Goal: Task Accomplishment & Management: Use online tool/utility

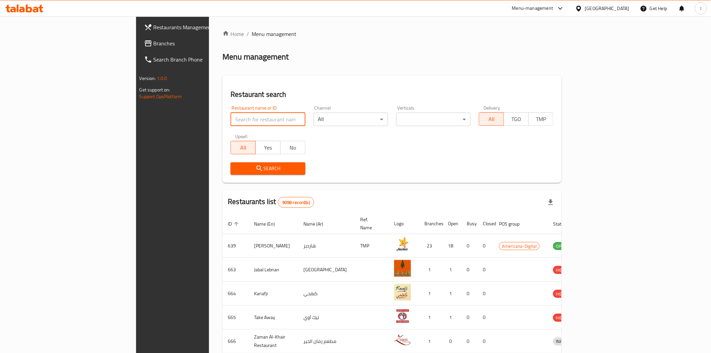
click at [230, 117] on input "search" at bounding box center [267, 118] width 75 height 13
paste input "665315"
type input "665315"
click at [239, 166] on span "Search" at bounding box center [268, 168] width 64 height 8
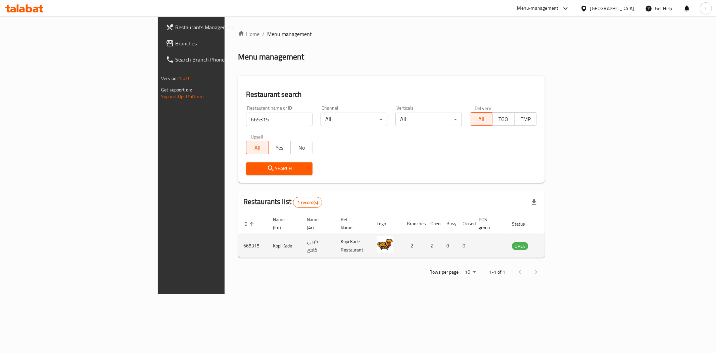
click at [555, 243] on icon "enhanced table" at bounding box center [551, 246] width 7 height 6
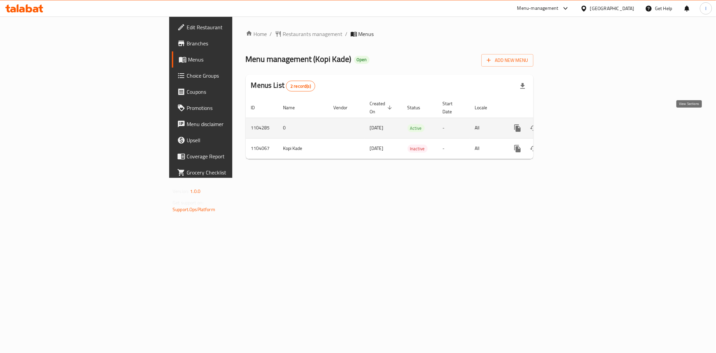
click at [570, 124] on icon "enhanced table" at bounding box center [566, 128] width 8 height 8
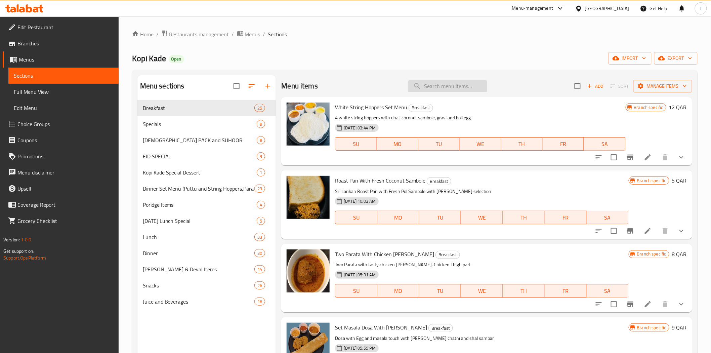
click at [454, 84] on input "search" at bounding box center [447, 86] width 79 height 12
paste input "Parata Fry"
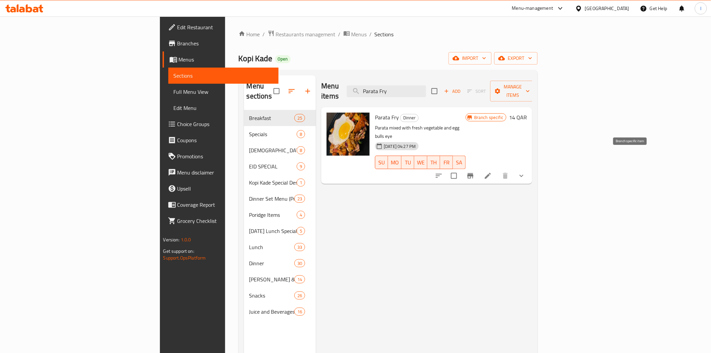
click at [473, 173] on icon "Branch-specific-item" at bounding box center [470, 175] width 6 height 5
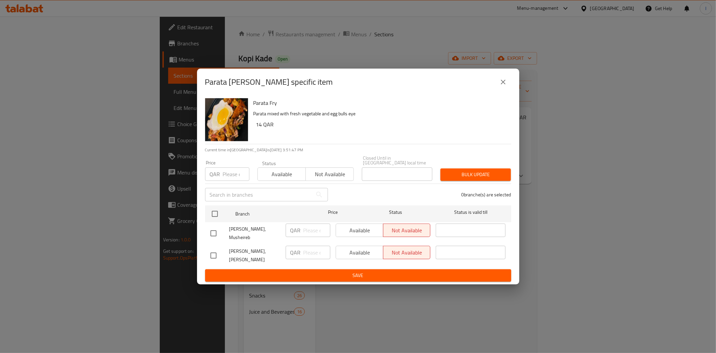
click at [502, 86] on icon "close" at bounding box center [503, 82] width 8 height 8
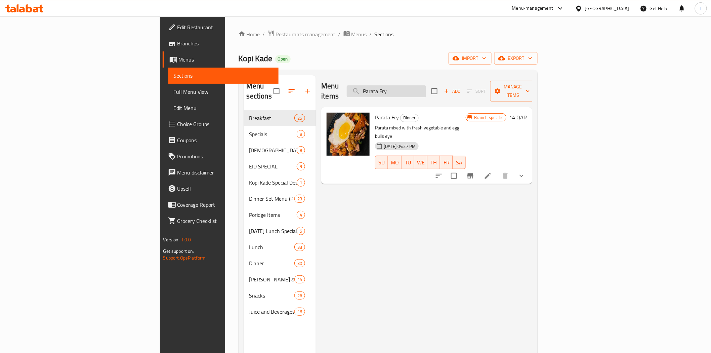
click at [426, 88] on input "Parata Fry" at bounding box center [386, 91] width 79 height 12
paste input "kottu"
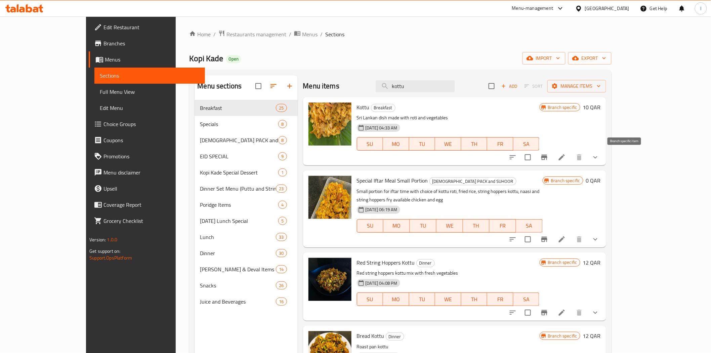
click at [552, 158] on button "Branch-specific-item" at bounding box center [544, 157] width 16 height 16
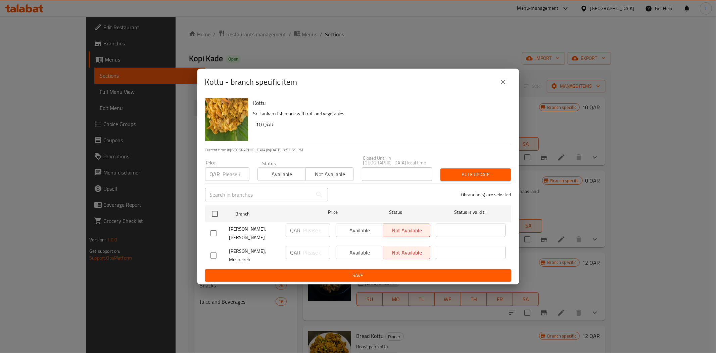
click at [503, 86] on icon "close" at bounding box center [503, 82] width 8 height 8
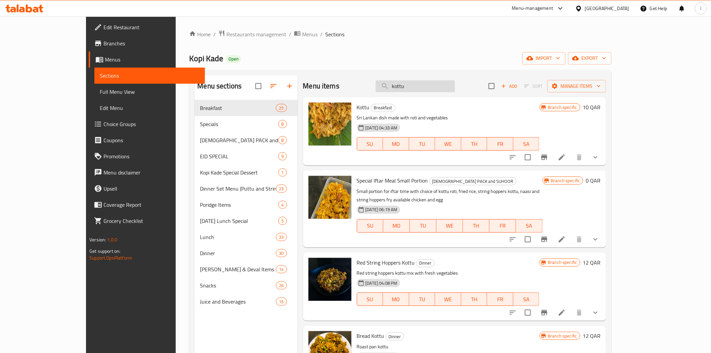
click at [447, 87] on input "kottu" at bounding box center [414, 86] width 79 height 12
paste input "Special chicken fried Rice"
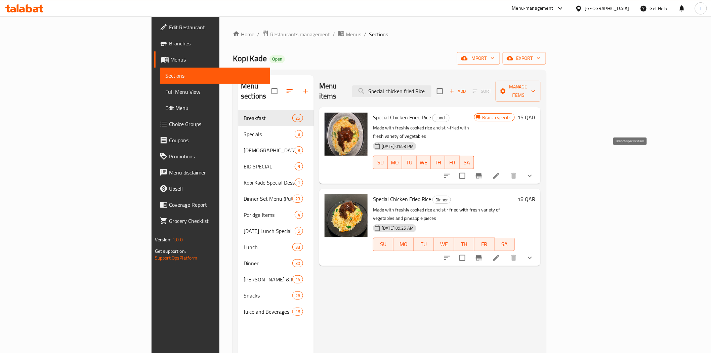
type input "Special chicken fried Rice"
click at [483, 172] on icon "Branch-specific-item" at bounding box center [478, 176] width 8 height 8
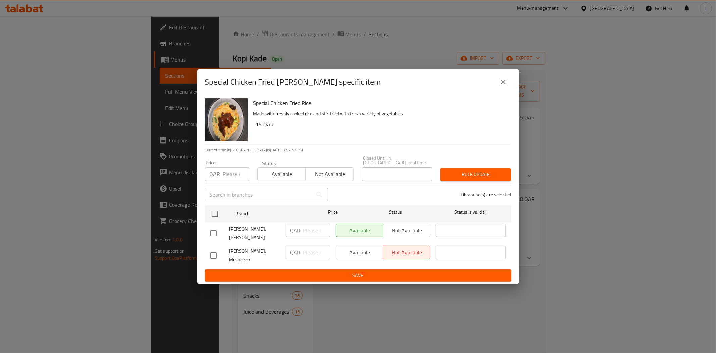
click at [408, 12] on div "Special Chicken Fried [PERSON_NAME] specific item Special Chicken Fried Rice Ma…" at bounding box center [358, 176] width 716 height 353
click at [503, 86] on icon "close" at bounding box center [503, 82] width 8 height 8
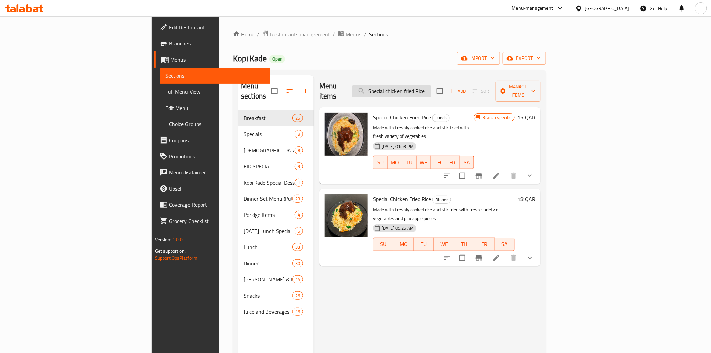
click at [431, 88] on input "Special chicken fried Rice" at bounding box center [391, 91] width 79 height 12
paste input "Parata Fry"
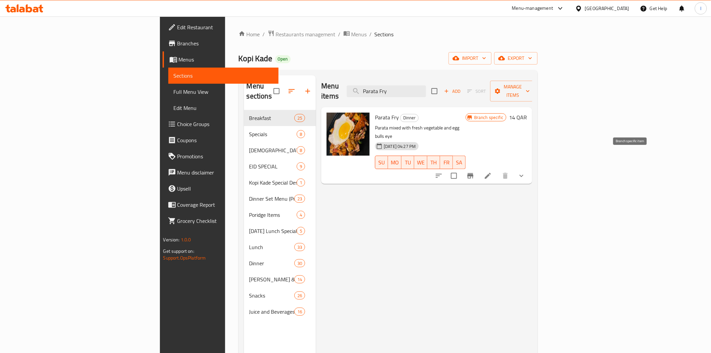
type input "Parata Fry"
click at [474, 172] on icon "Branch-specific-item" at bounding box center [470, 176] width 8 height 8
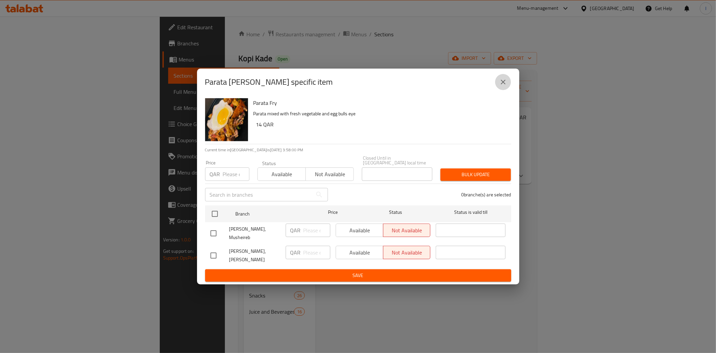
click at [502, 86] on icon "close" at bounding box center [503, 82] width 8 height 8
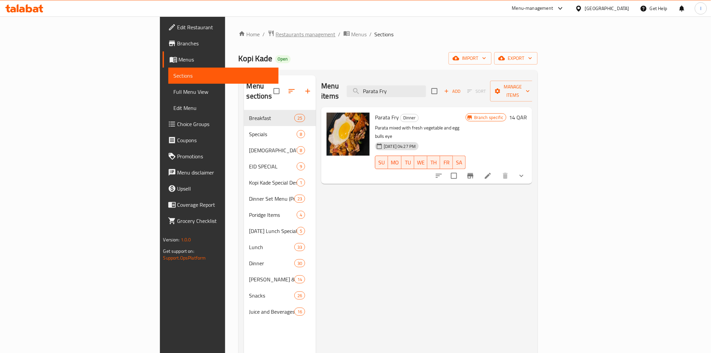
click at [276, 32] on span "Restaurants management" at bounding box center [306, 34] width 60 height 8
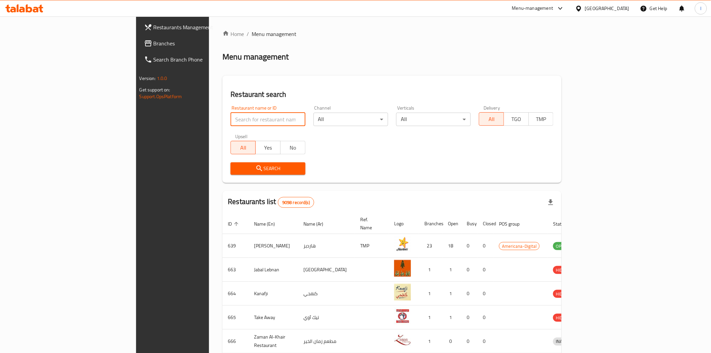
click at [230, 121] on input "search" at bounding box center [267, 118] width 75 height 13
paste input "Amma Restaurant"
type input "Amma Restaurant"
click at [236, 167] on span "Search" at bounding box center [268, 168] width 64 height 8
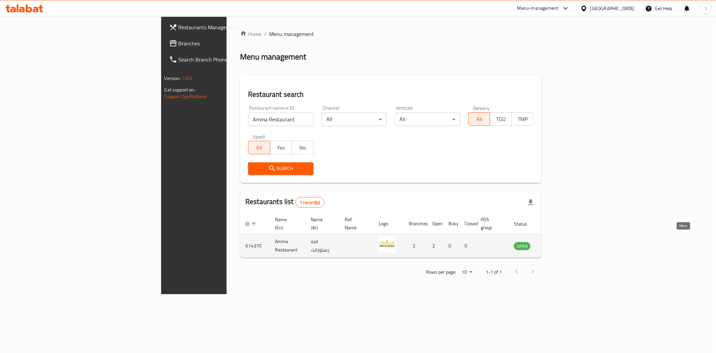
click at [557, 241] on icon "enhanced table" at bounding box center [553, 245] width 8 height 8
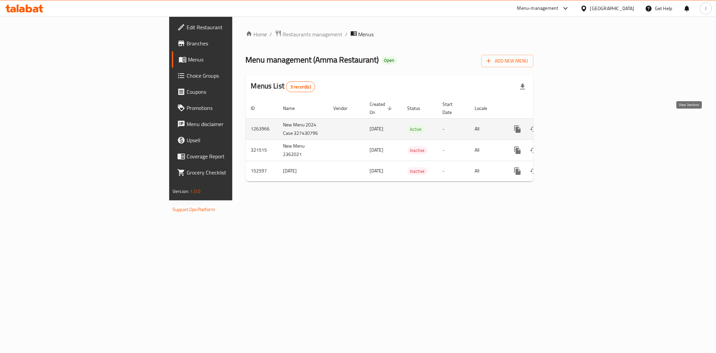
click at [570, 125] on icon "enhanced table" at bounding box center [566, 129] width 8 height 8
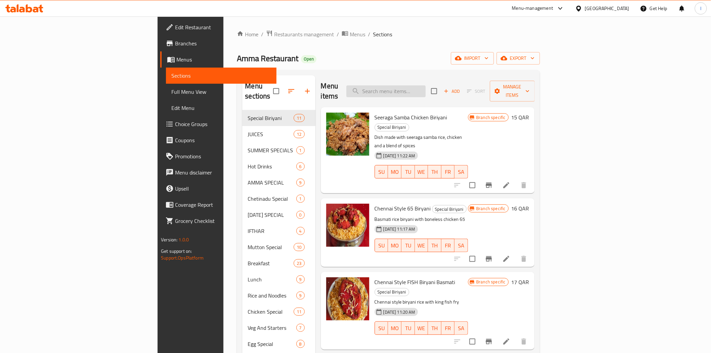
click at [425, 85] on input "search" at bounding box center [385, 91] width 79 height 12
paste input "Chicken pepper"
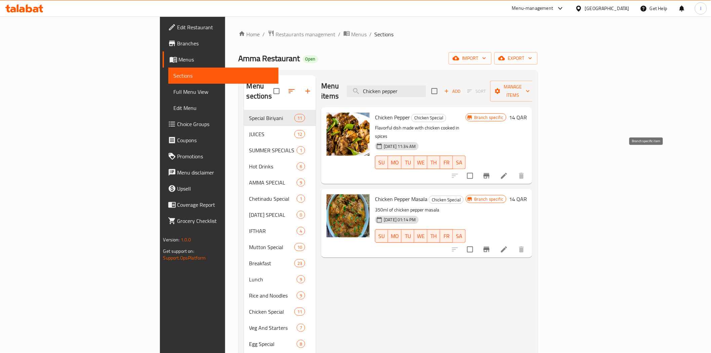
click at [489, 173] on icon "Branch-specific-item" at bounding box center [486, 175] width 6 height 5
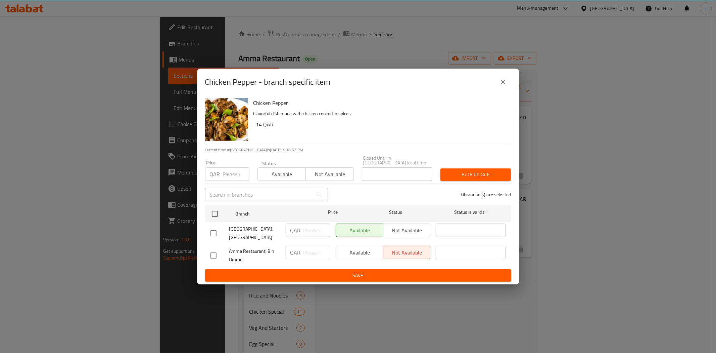
click at [409, 38] on div "Chicken Pepper - branch specific item Chicken Pepper Flavorful dish made with c…" at bounding box center [358, 176] width 716 height 353
click at [499, 85] on button "close" at bounding box center [503, 82] width 16 height 16
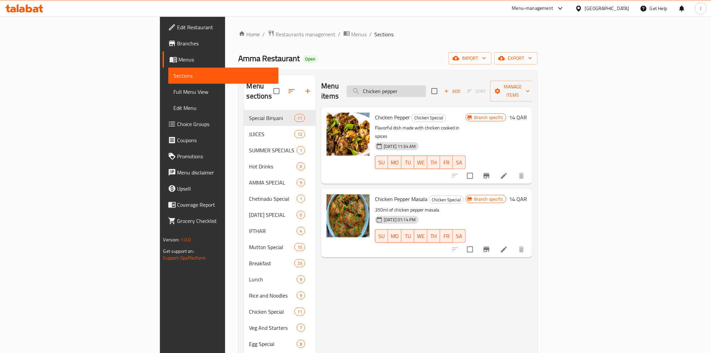
click at [426, 85] on input "Chicken pepper" at bounding box center [386, 91] width 79 height 12
paste input "[PERSON_NAME]"
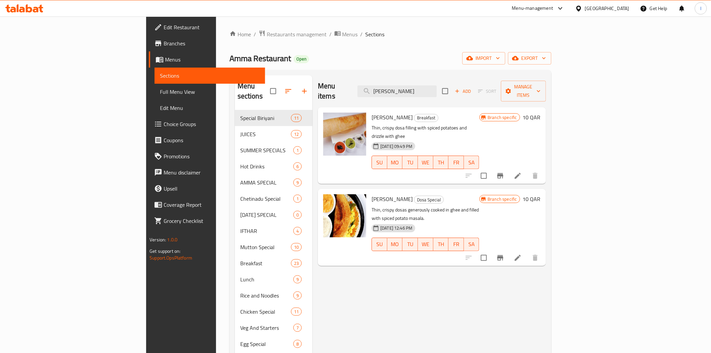
type input "[PERSON_NAME]"
click at [504, 172] on icon "Branch-specific-item" at bounding box center [500, 176] width 8 height 8
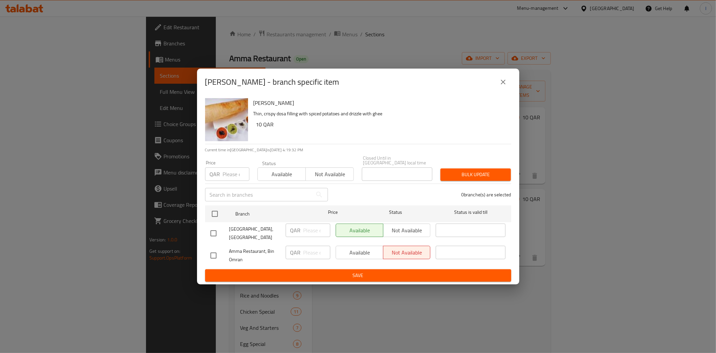
click at [501, 85] on icon "close" at bounding box center [503, 82] width 8 height 8
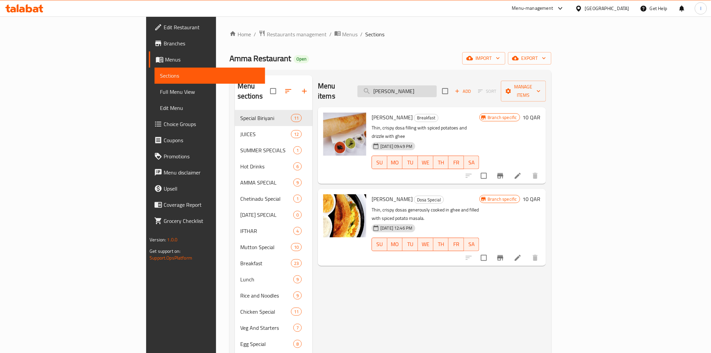
click at [437, 85] on input "[PERSON_NAME]" at bounding box center [396, 91] width 79 height 12
paste input "Prawns pepper"
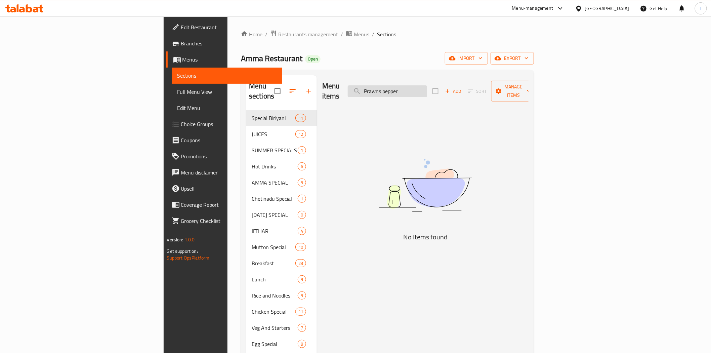
click at [427, 87] on input "Prawns pepper" at bounding box center [387, 91] width 79 height 12
paste input "Chicken"
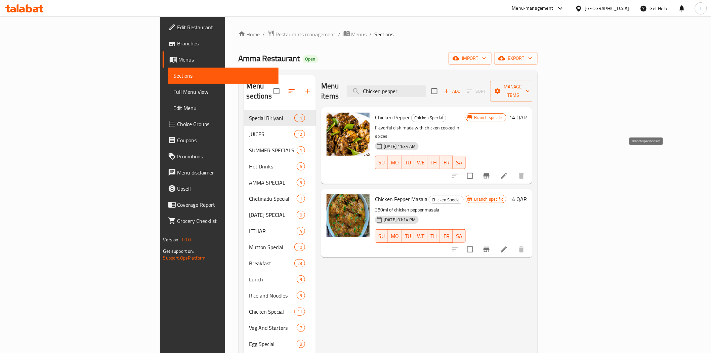
type input "Chicken pepper"
click at [490, 172] on icon "Branch-specific-item" at bounding box center [486, 176] width 8 height 8
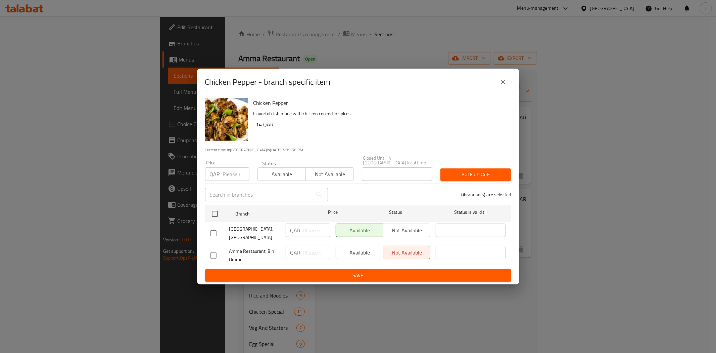
click at [432, 32] on div "Chicken Pepper - branch specific item Chicken Pepper Flavorful dish made with c…" at bounding box center [358, 176] width 716 height 353
click at [502, 83] on icon "close" at bounding box center [503, 82] width 8 height 8
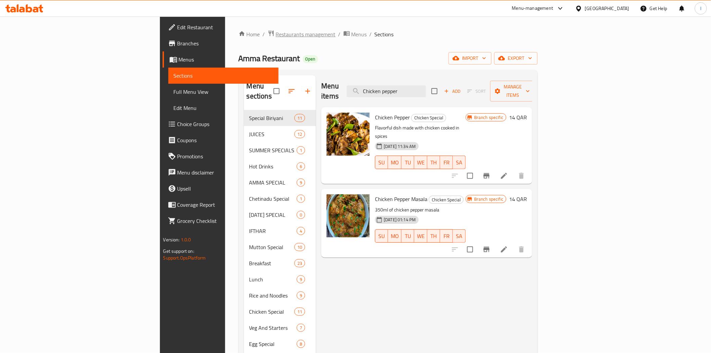
click at [276, 31] on span "Restaurants management" at bounding box center [306, 34] width 60 height 8
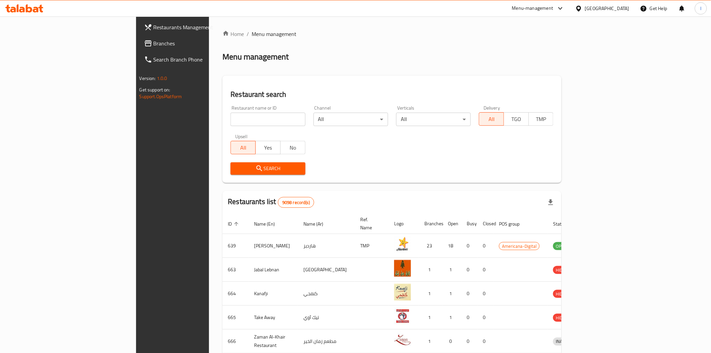
click at [230, 123] on input "search" at bounding box center [267, 118] width 75 height 13
paste input "Kick Off"
type input "Kick Off"
click at [236, 165] on span "Search" at bounding box center [268, 168] width 64 height 8
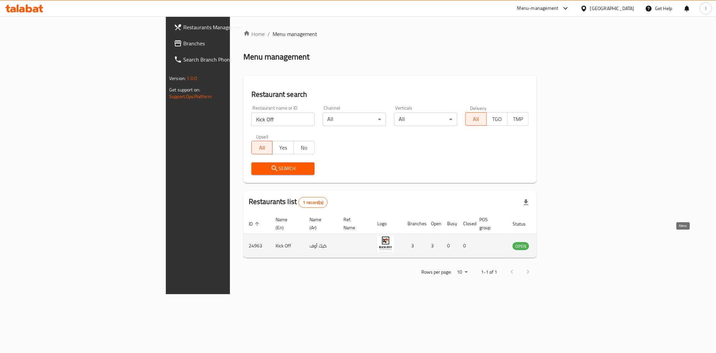
click at [556, 243] on icon "enhanced table" at bounding box center [551, 246] width 7 height 6
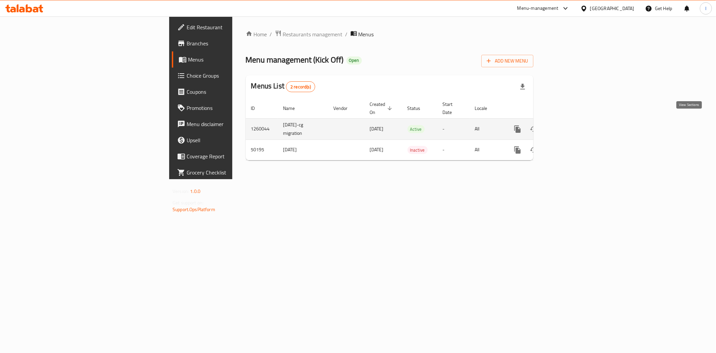
click at [570, 125] on icon "enhanced table" at bounding box center [566, 129] width 8 height 8
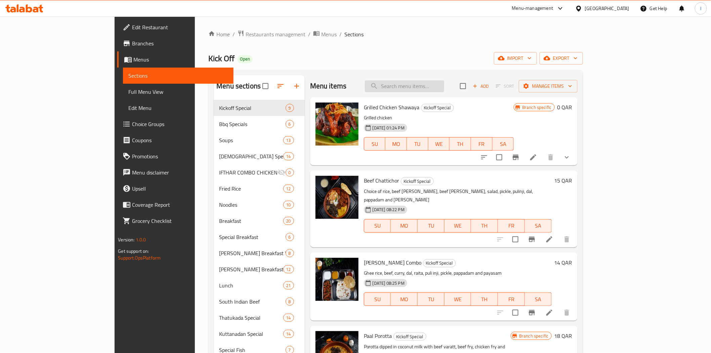
click at [444, 85] on input "search" at bounding box center [404, 86] width 79 height 12
paste input "[PERSON_NAME]"
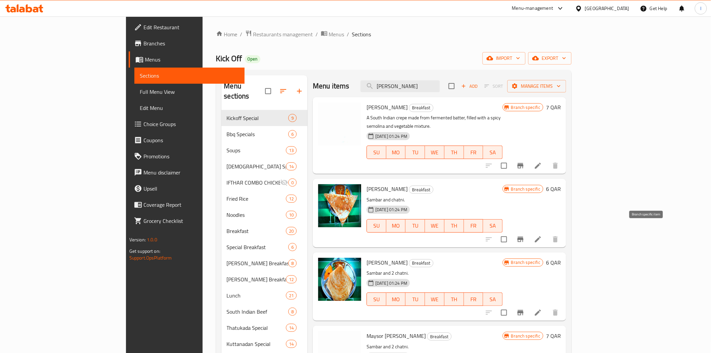
click at [524, 235] on icon "Branch-specific-item" at bounding box center [520, 239] width 8 height 8
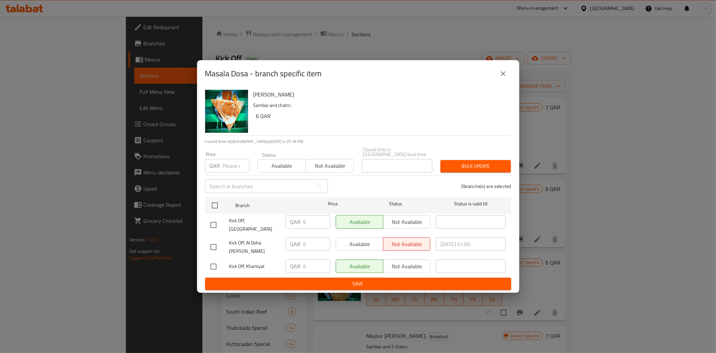
click at [499, 78] on icon "close" at bounding box center [503, 74] width 8 height 8
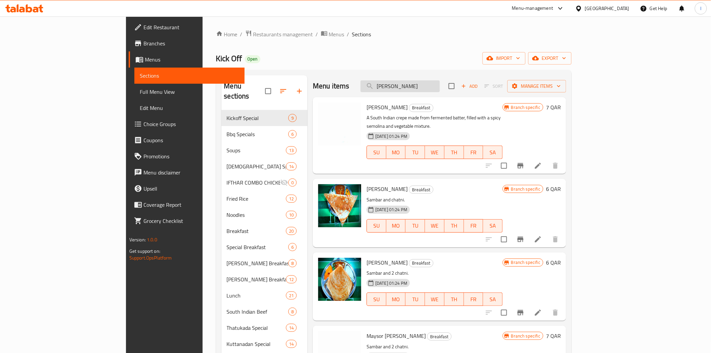
click at [440, 85] on input "[PERSON_NAME]" at bounding box center [399, 86] width 79 height 12
paste input "Chicken biriyani"
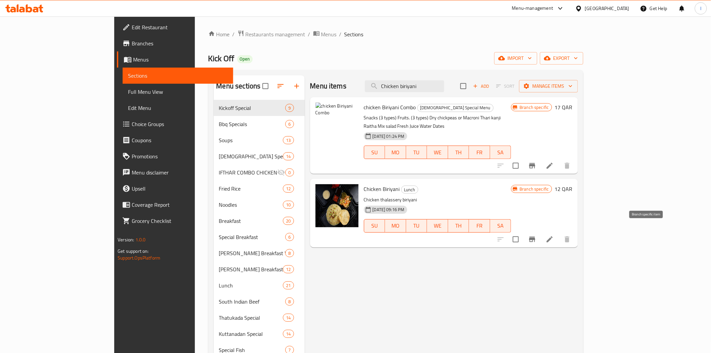
type input "Chicken biriyani"
click at [536, 235] on icon "Branch-specific-item" at bounding box center [532, 239] width 8 height 8
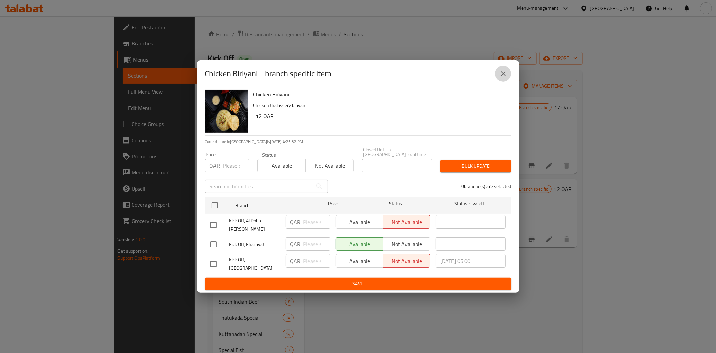
click at [504, 73] on button "close" at bounding box center [503, 73] width 16 height 16
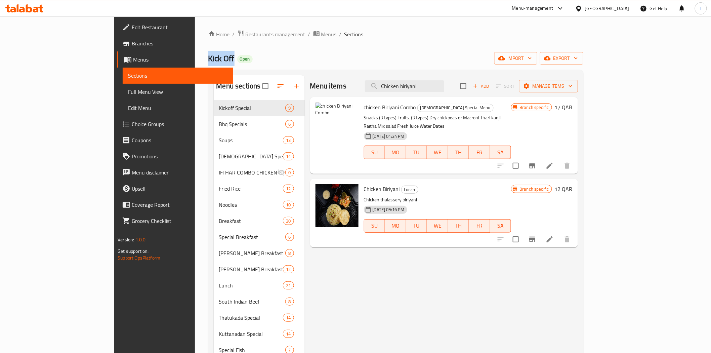
drag, startPoint x: 158, startPoint y: 57, endPoint x: 131, endPoint y: 58, distance: 27.5
copy span "Kick Off"
